Goal: Task Accomplishment & Management: Manage account settings

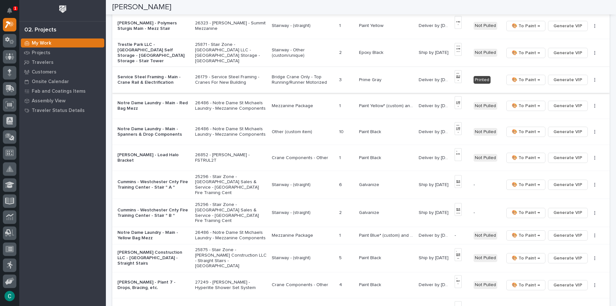
scroll to position [289, 0]
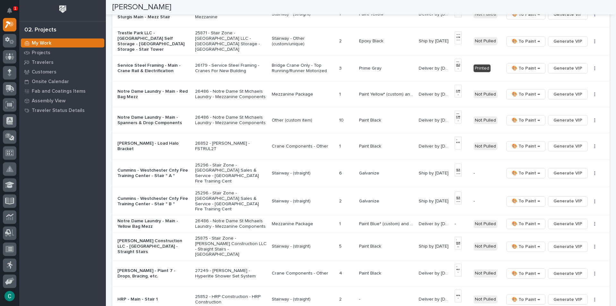
click at [294, 92] on p "Mezzanine Package" at bounding box center [303, 94] width 63 height 5
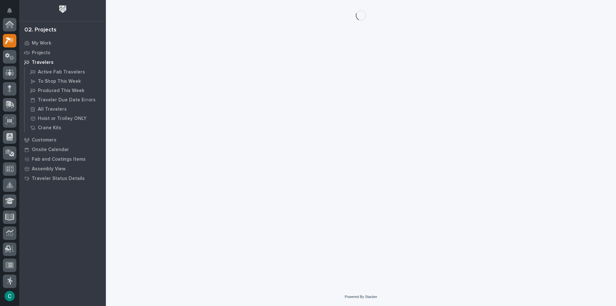
scroll to position [16, 0]
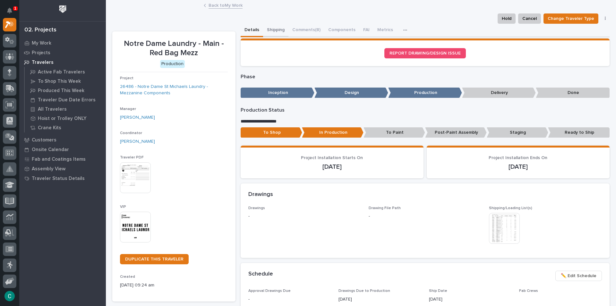
click at [272, 29] on button "Shipping" at bounding box center [275, 30] width 25 height 13
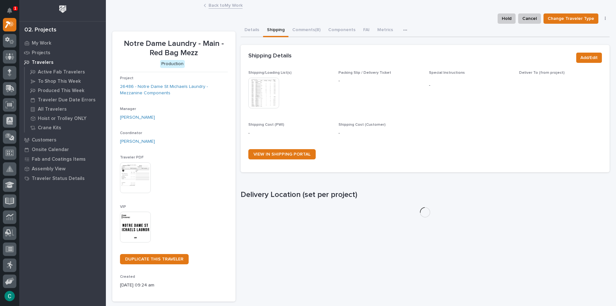
click at [259, 95] on img at bounding box center [263, 93] width 31 height 31
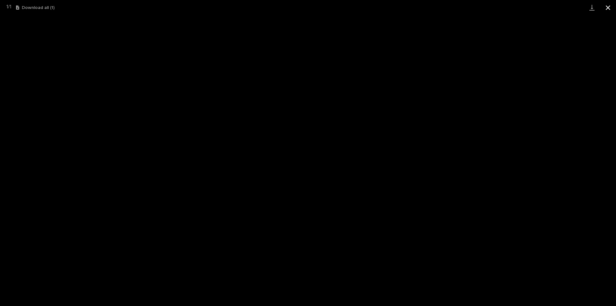
click at [611, 4] on button "Close gallery" at bounding box center [608, 7] width 16 height 15
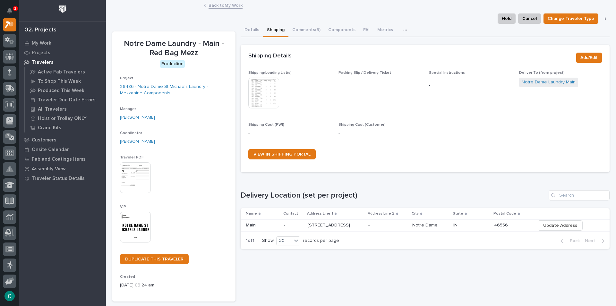
click at [230, 4] on link "Back to My Work" at bounding box center [226, 4] width 34 height 7
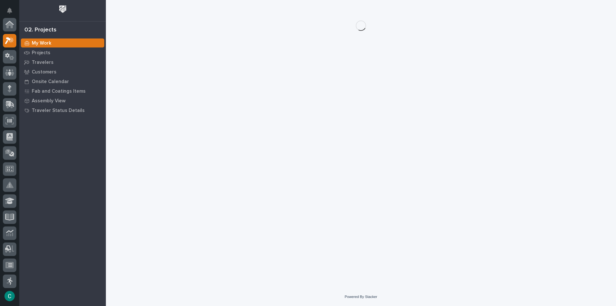
scroll to position [16, 0]
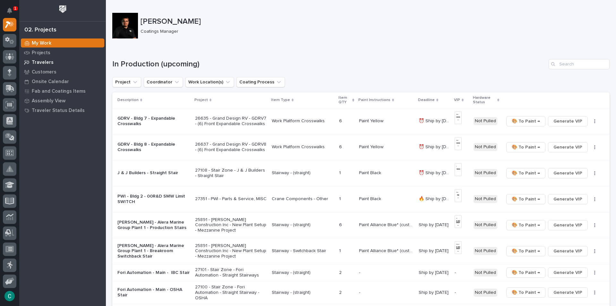
click at [38, 62] on p "Travelers" at bounding box center [43, 63] width 22 height 6
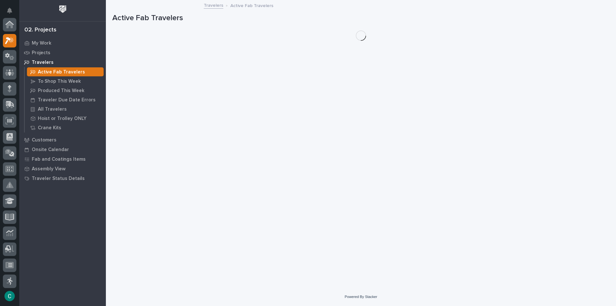
scroll to position [16, 0]
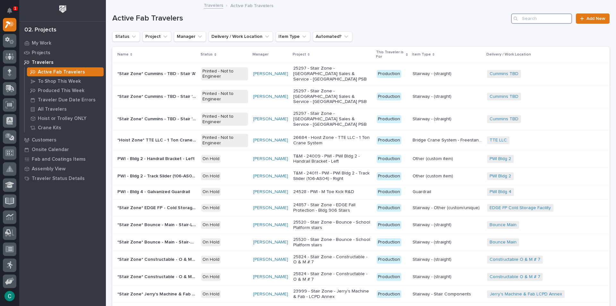
click at [536, 21] on input "Search" at bounding box center [541, 18] width 61 height 10
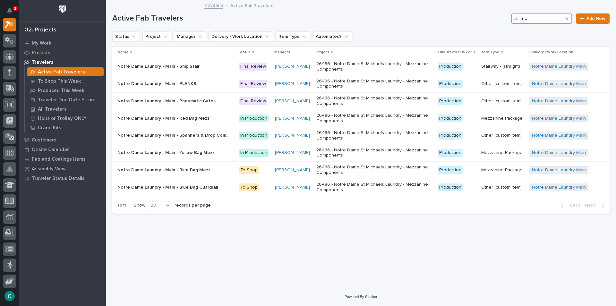
type input "n"
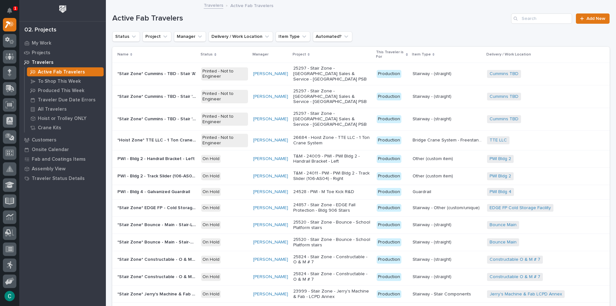
click at [13, 10] on div "1" at bounding box center [15, 8] width 4 height 4
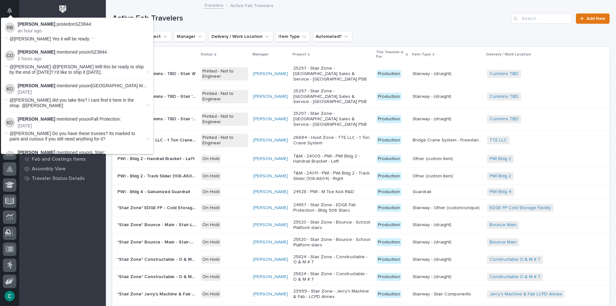
click at [75, 231] on div "My Work Projects Travelers Active Fab Travelers To Shop This Week Produced This…" at bounding box center [62, 172] width 87 height 268
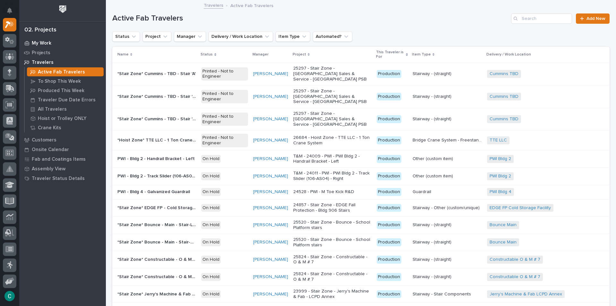
click at [46, 45] on p "My Work" at bounding box center [42, 43] width 20 height 6
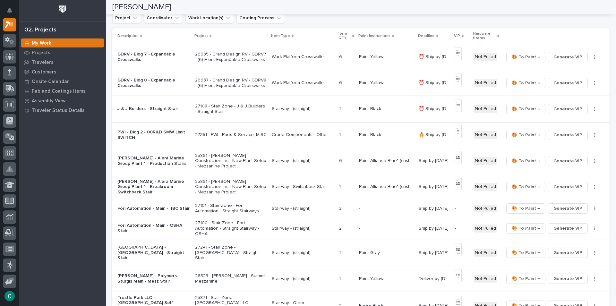
scroll to position [96, 0]
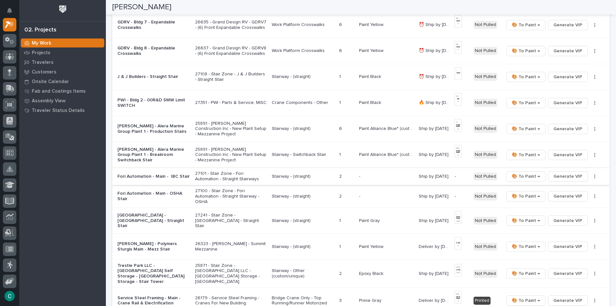
click at [564, 177] on span "Generate VIP" at bounding box center [567, 177] width 29 height 8
click at [571, 196] on span "Generate VIP" at bounding box center [567, 197] width 29 height 8
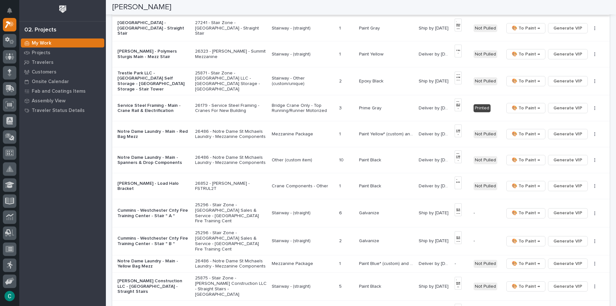
scroll to position [353, 0]
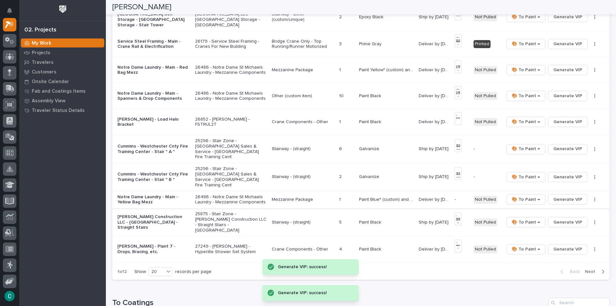
click at [561, 196] on span "Generate VIP" at bounding box center [567, 200] width 29 height 8
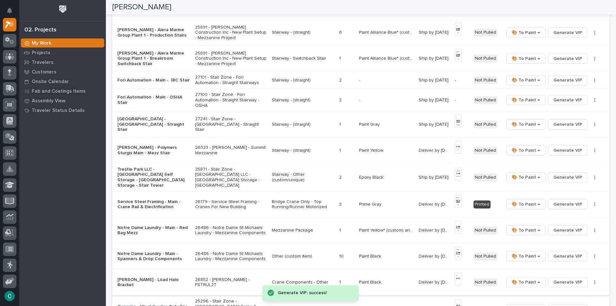
scroll to position [128, 0]
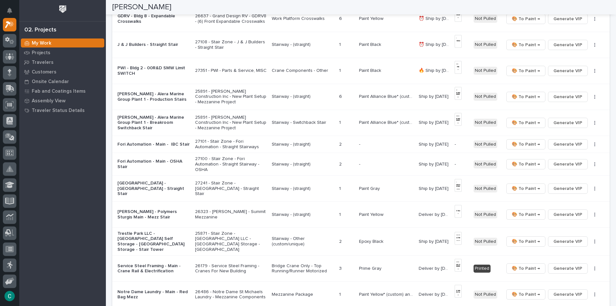
click at [286, 143] on p "Stairway - (straight)" at bounding box center [303, 144] width 63 height 5
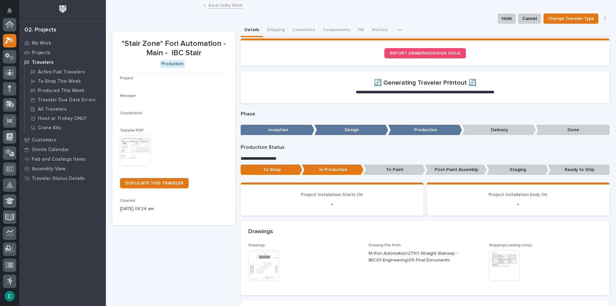
scroll to position [16, 0]
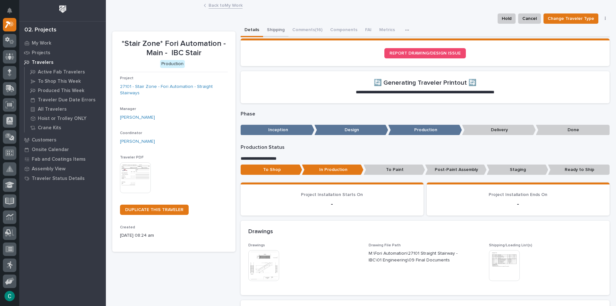
click at [272, 27] on button "Shipping" at bounding box center [275, 30] width 25 height 13
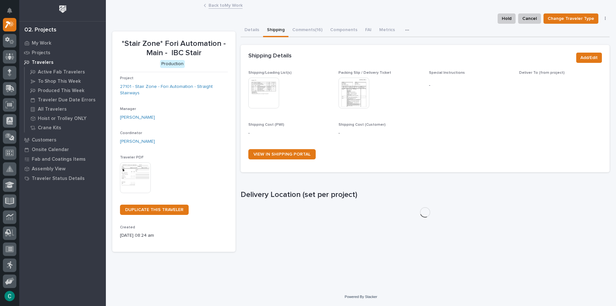
click at [278, 100] on img at bounding box center [263, 93] width 31 height 31
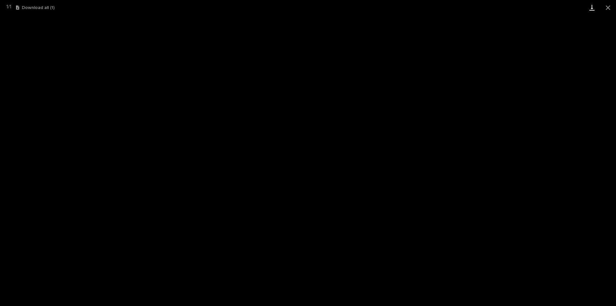
drag, startPoint x: 608, startPoint y: 7, endPoint x: 598, endPoint y: 10, distance: 10.5
click at [606, 9] on button "Close gallery" at bounding box center [608, 7] width 16 height 15
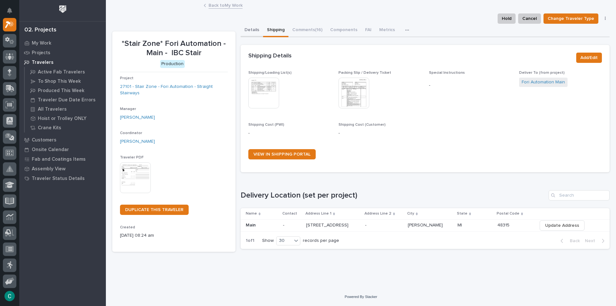
click at [249, 27] on button "Details" at bounding box center [252, 30] width 22 height 13
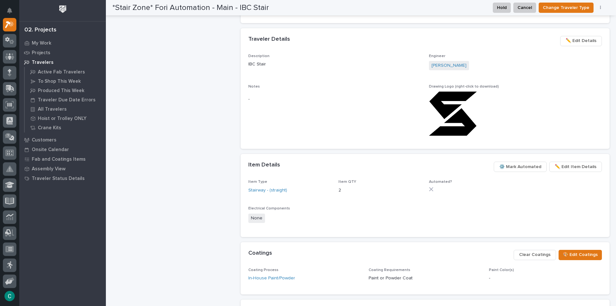
scroll to position [353, 0]
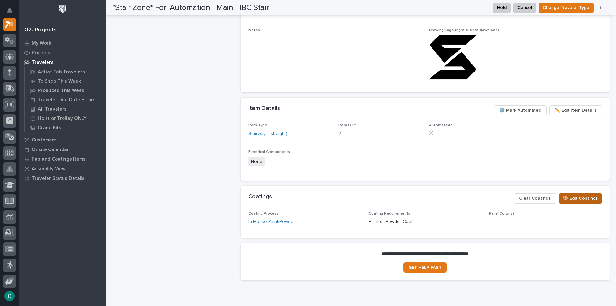
click at [580, 199] on span "🎨 Edit Coatings" at bounding box center [580, 198] width 35 height 8
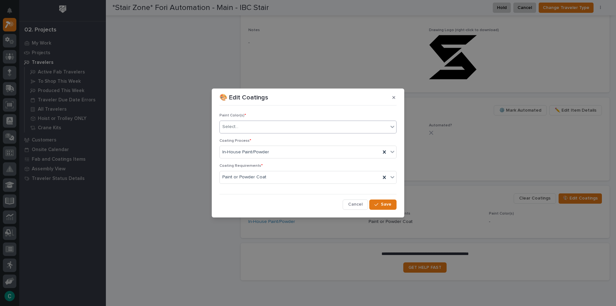
click at [295, 124] on div "Select..." at bounding box center [304, 127] width 168 height 11
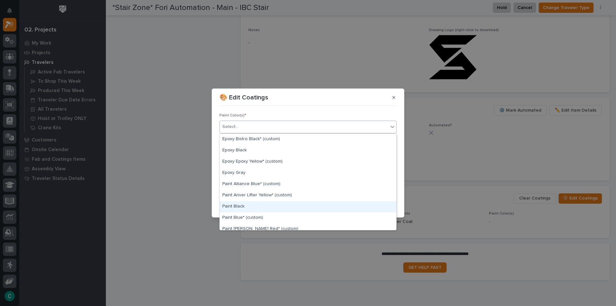
click at [268, 207] on div "Paint Black" at bounding box center [308, 206] width 176 height 11
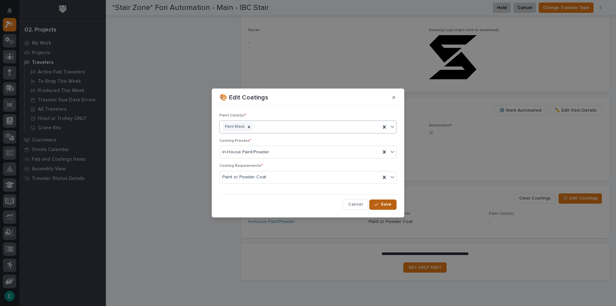
click at [391, 208] on button "Save" at bounding box center [382, 205] width 27 height 10
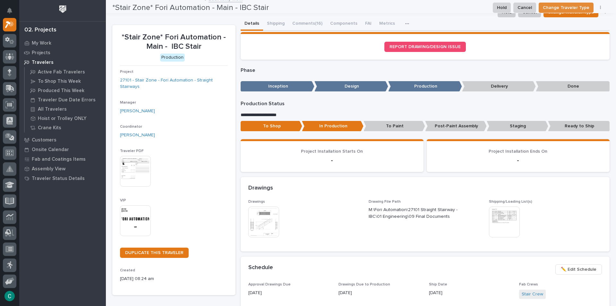
scroll to position [0, 0]
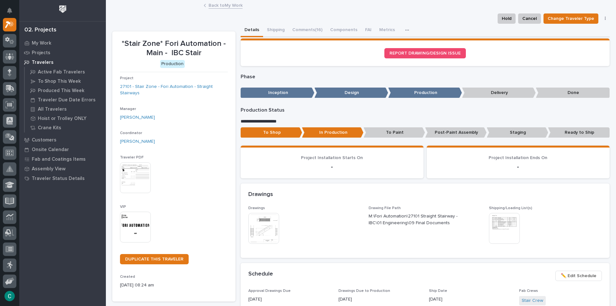
click at [213, 4] on link "Back to My Work" at bounding box center [226, 4] width 34 height 7
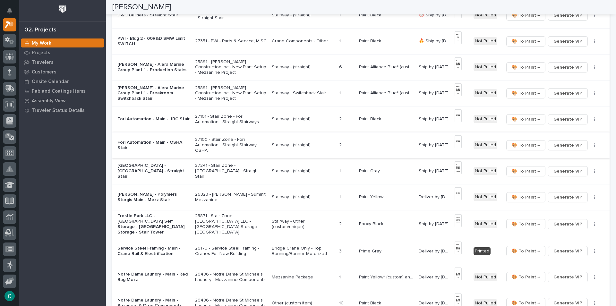
scroll to position [160, 0]
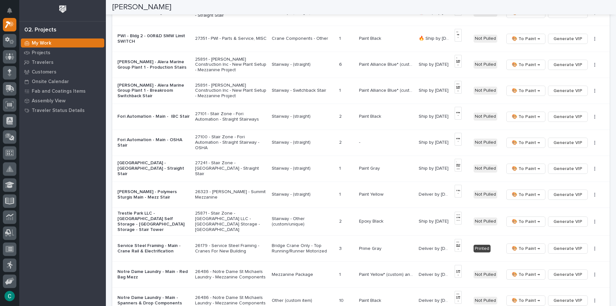
click at [290, 140] on p "Stairway - (straight)" at bounding box center [303, 142] width 63 height 5
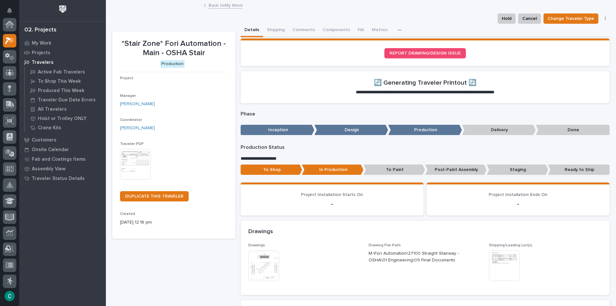
scroll to position [16, 0]
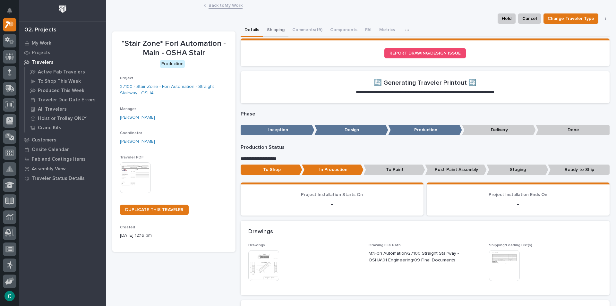
click at [274, 28] on button "Shipping" at bounding box center [275, 30] width 25 height 13
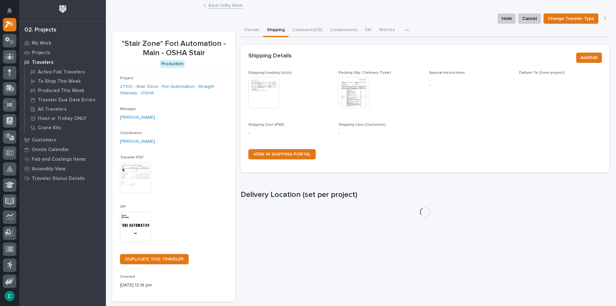
click at [267, 83] on img at bounding box center [263, 93] width 31 height 31
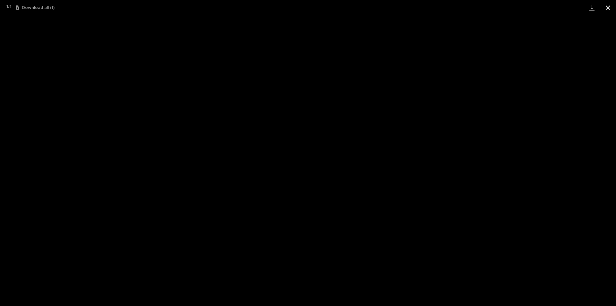
click at [609, 8] on button "Close gallery" at bounding box center [608, 7] width 16 height 15
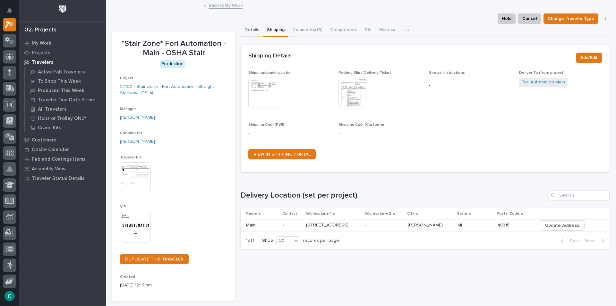
click at [244, 29] on button "Details" at bounding box center [252, 30] width 22 height 13
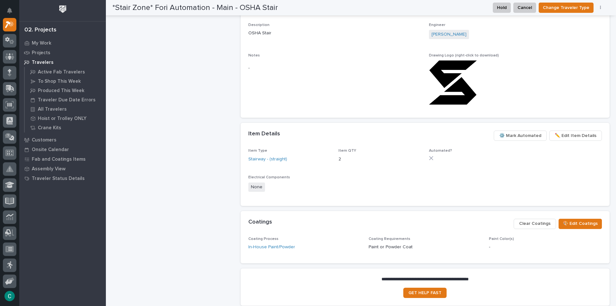
scroll to position [382, 0]
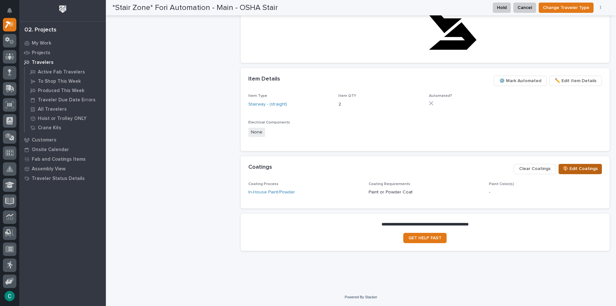
click at [563, 168] on span "🎨 Edit Coatings" at bounding box center [580, 169] width 35 height 8
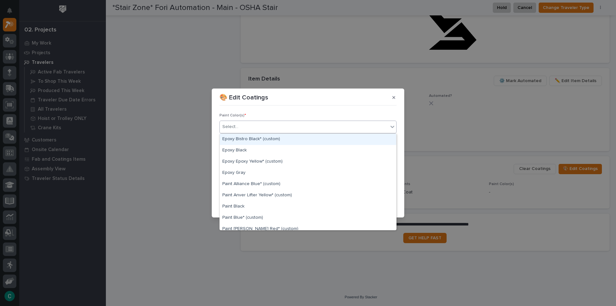
click at [299, 124] on div "Select..." at bounding box center [304, 127] width 168 height 11
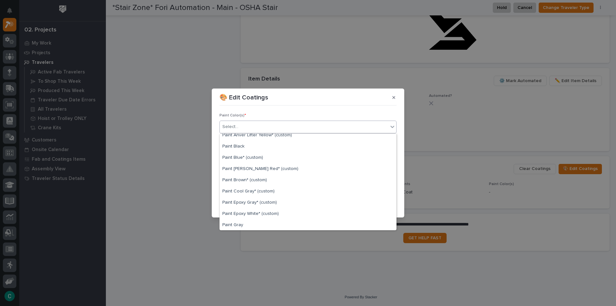
scroll to position [64, 0]
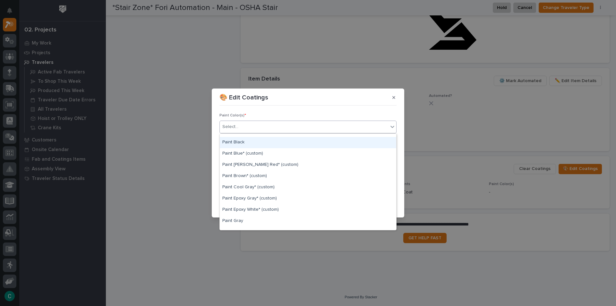
click at [264, 143] on div "Paint Black" at bounding box center [308, 142] width 176 height 11
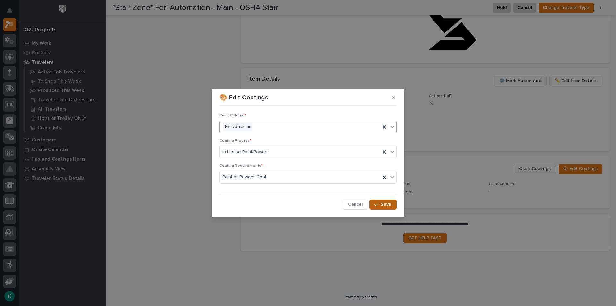
click at [378, 207] on button "Save" at bounding box center [382, 205] width 27 height 10
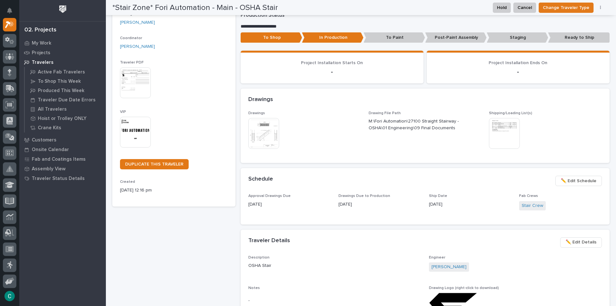
scroll to position [0, 0]
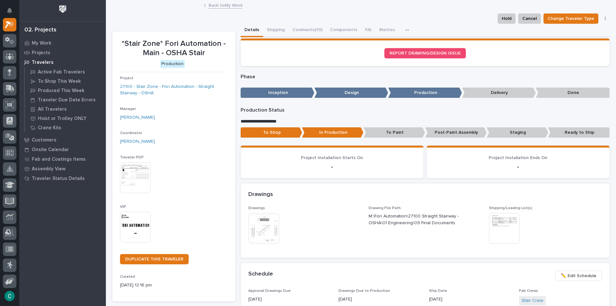
click at [220, 5] on link "Back to My Work" at bounding box center [226, 4] width 34 height 7
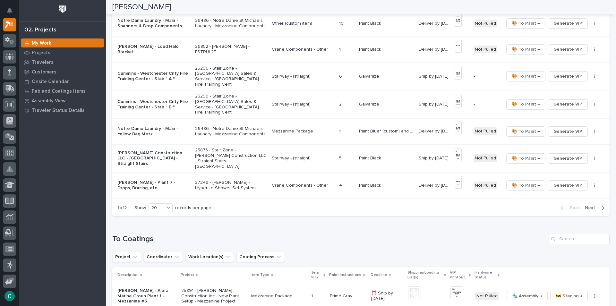
scroll to position [449, 0]
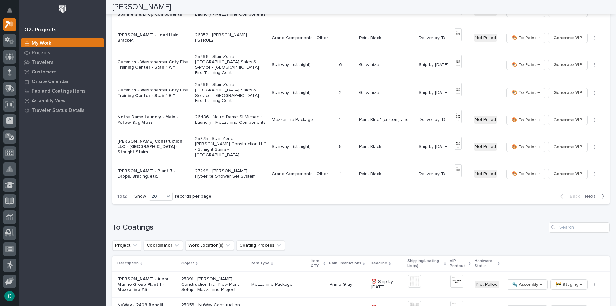
click at [275, 117] on p "Mezzanine Package" at bounding box center [303, 119] width 63 height 5
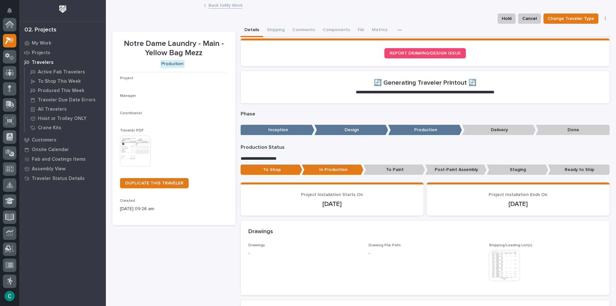
scroll to position [16, 0]
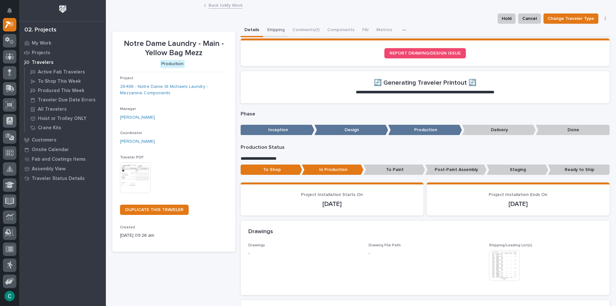
click at [276, 31] on button "Shipping" at bounding box center [275, 30] width 25 height 13
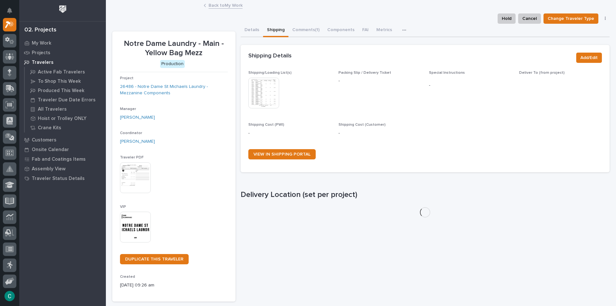
click at [270, 95] on img at bounding box center [263, 93] width 31 height 31
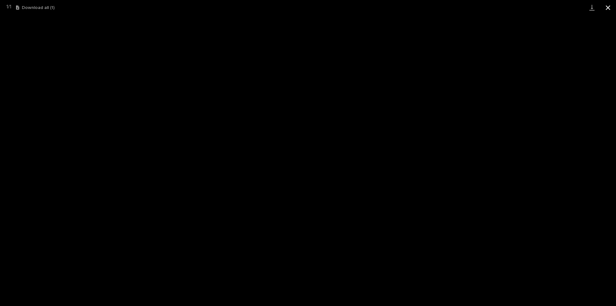
click at [609, 10] on button "Close gallery" at bounding box center [608, 7] width 16 height 15
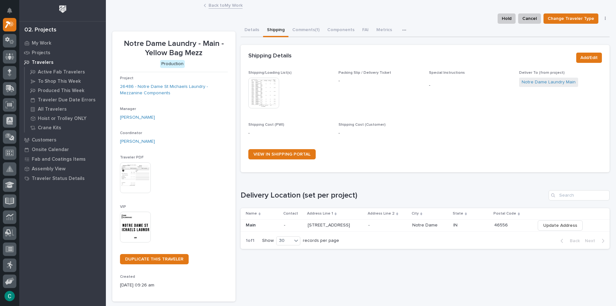
click at [221, 6] on link "Back to My Work" at bounding box center [226, 4] width 34 height 7
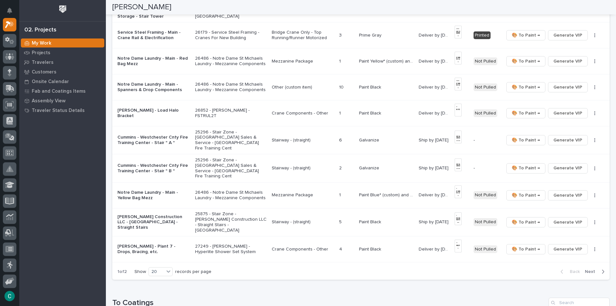
scroll to position [513, 0]
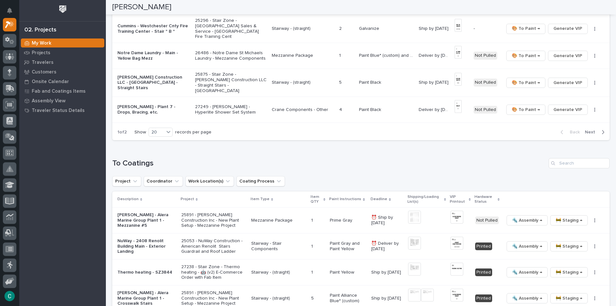
click at [591, 129] on span "Next" at bounding box center [592, 132] width 14 height 6
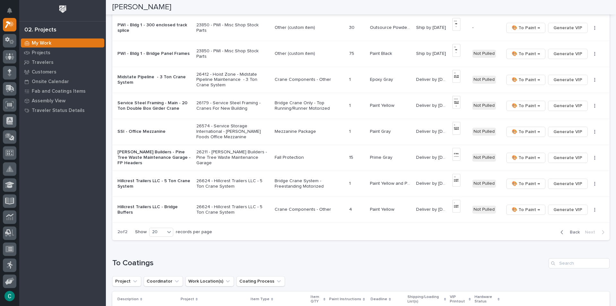
scroll to position [172, 0]
click at [290, 132] on p "Mezzanine Package" at bounding box center [309, 131] width 69 height 5
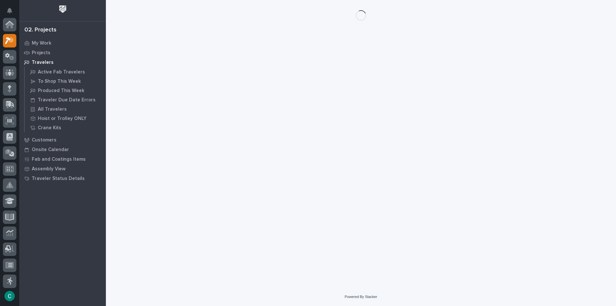
scroll to position [16, 0]
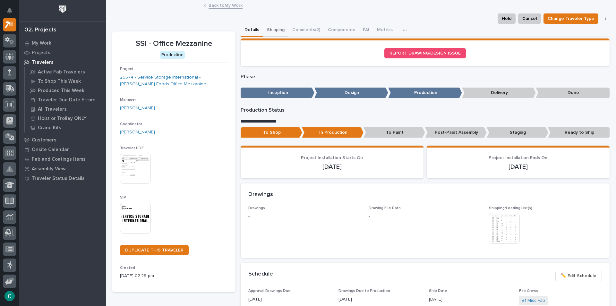
click at [279, 30] on button "Shipping" at bounding box center [275, 30] width 25 height 13
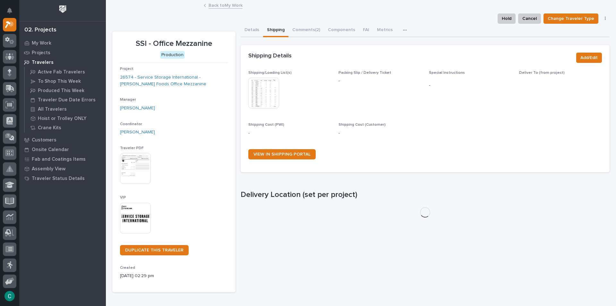
click at [255, 94] on img at bounding box center [263, 93] width 31 height 31
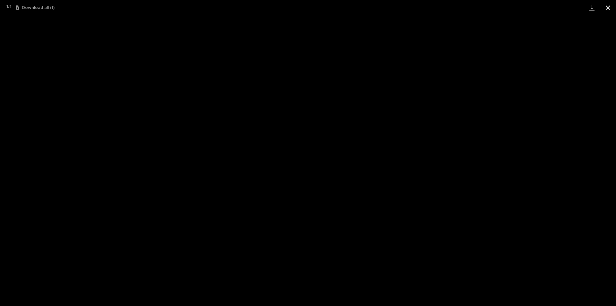
click at [611, 2] on button "Close gallery" at bounding box center [608, 7] width 16 height 15
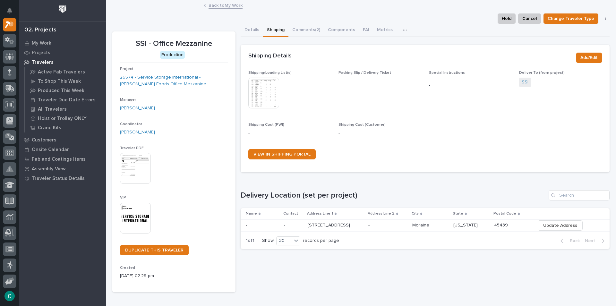
click at [232, 7] on link "Back to My Work" at bounding box center [226, 4] width 34 height 7
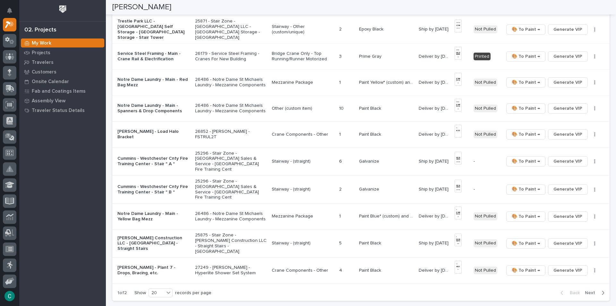
scroll to position [385, 0]
